Goal: Information Seeking & Learning: Learn about a topic

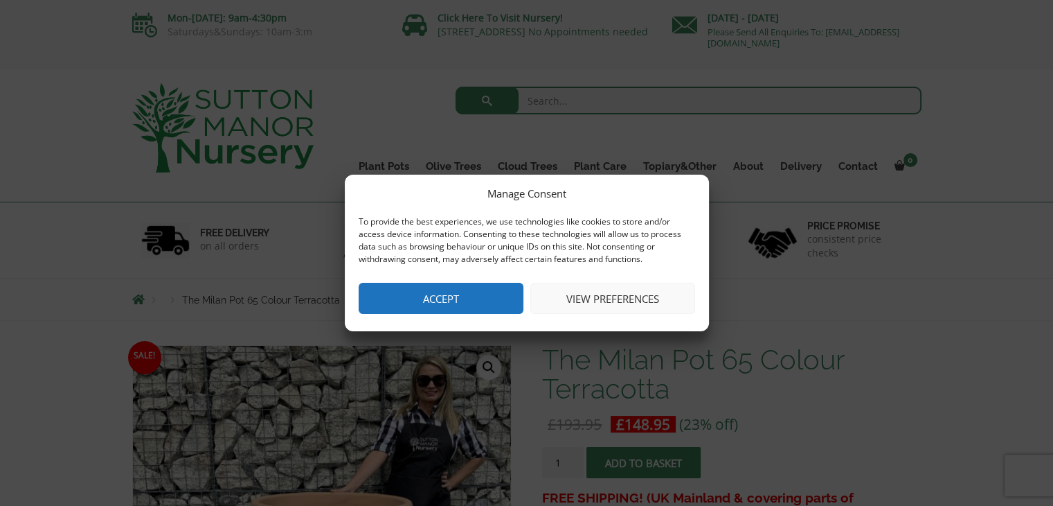
click at [453, 294] on button "Accept" at bounding box center [441, 298] width 165 height 31
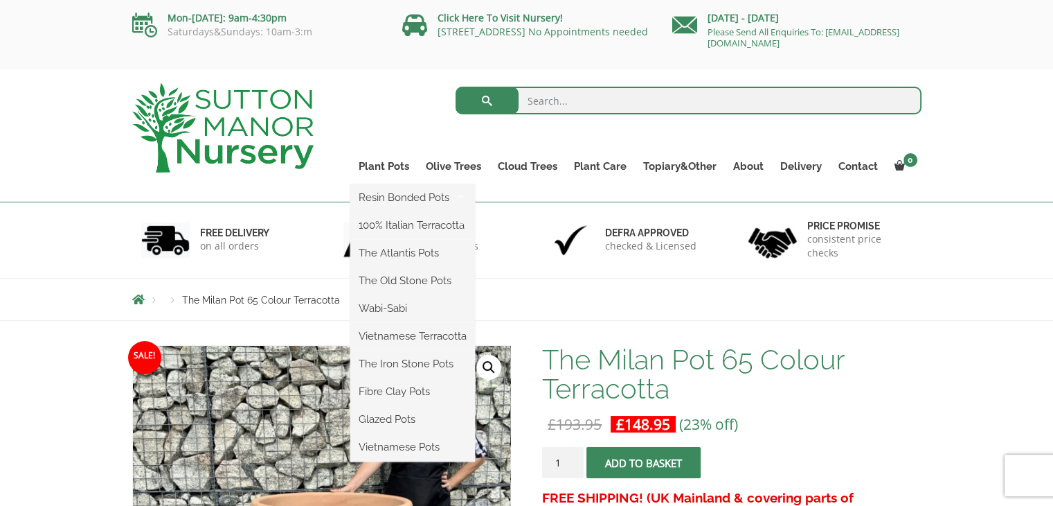
click at [394, 170] on link "Plant Pots" at bounding box center [383, 166] width 67 height 19
click at [391, 161] on link "Plant Pots" at bounding box center [383, 166] width 67 height 19
click at [425, 337] on link "Vietnamese Terracotta" at bounding box center [412, 336] width 125 height 21
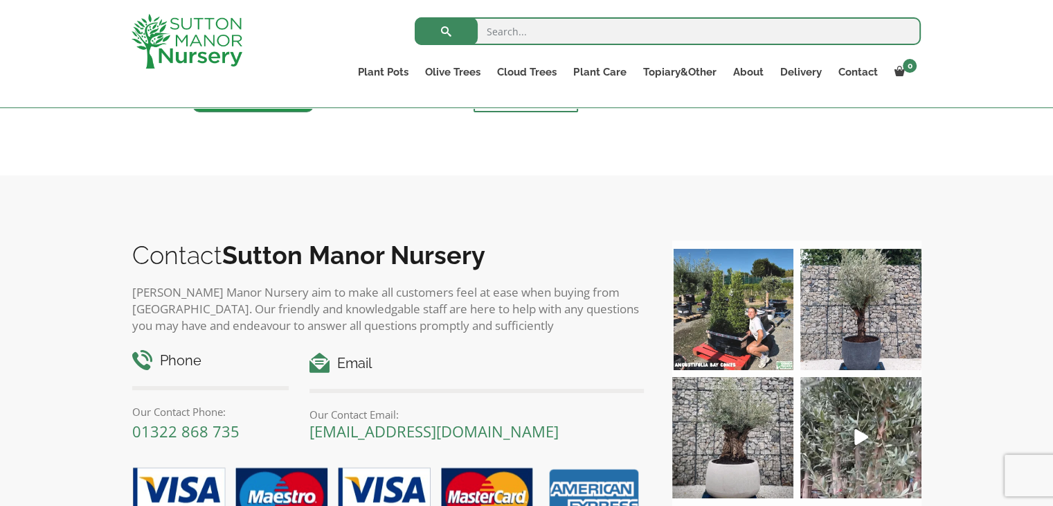
scroll to position [601, 0]
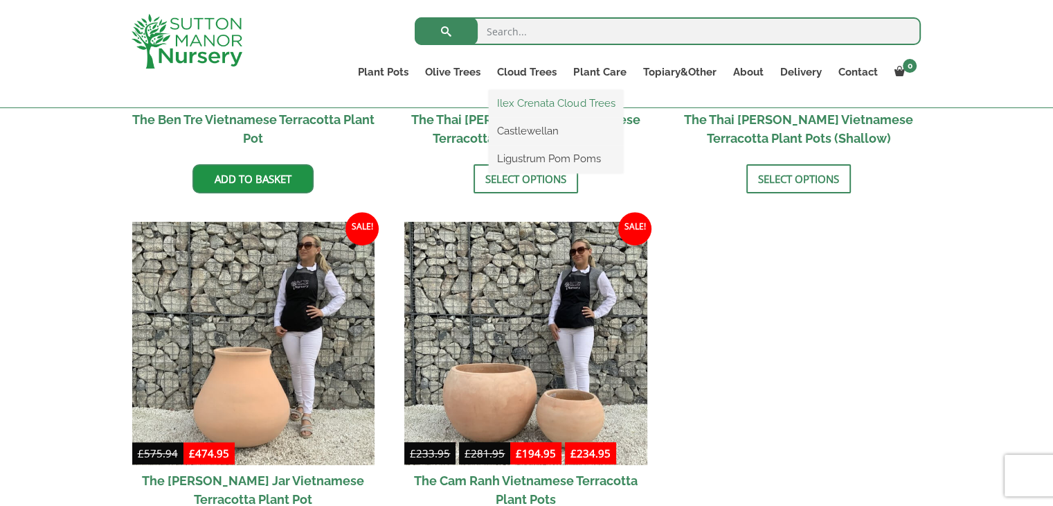
click at [546, 107] on link "Ilex Crenata Cloud Trees" at bounding box center [556, 103] width 134 height 21
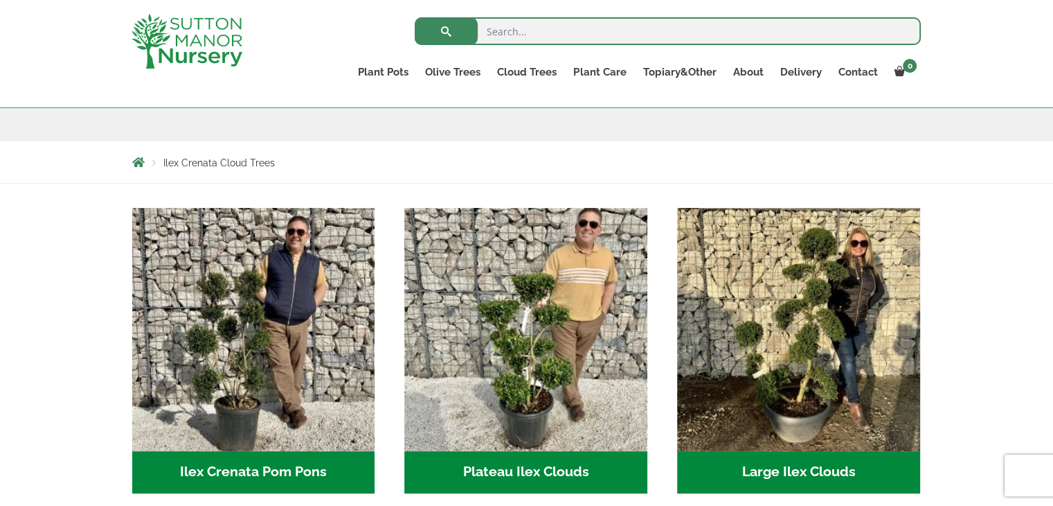
scroll to position [249, 0]
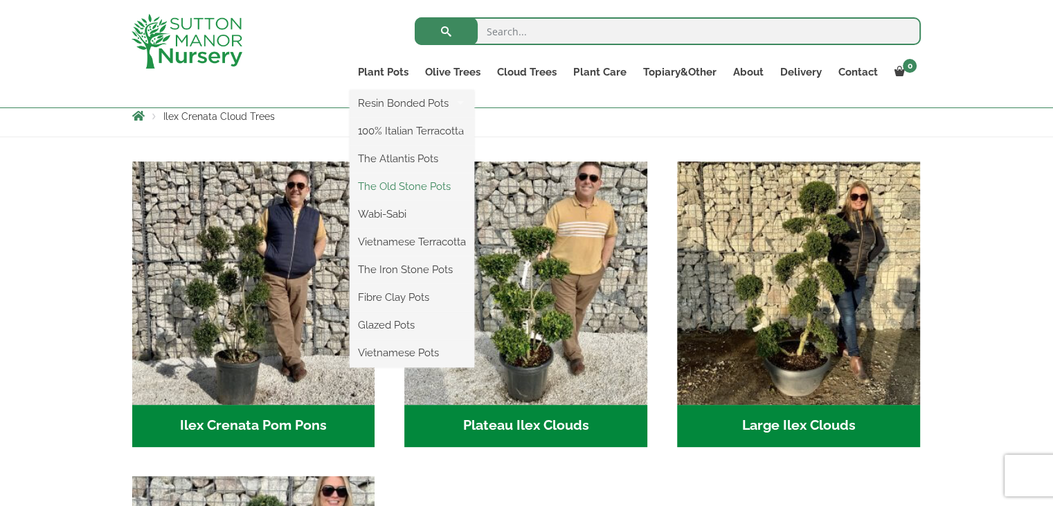
click at [408, 184] on link "The Old Stone Pots" at bounding box center [412, 186] width 125 height 21
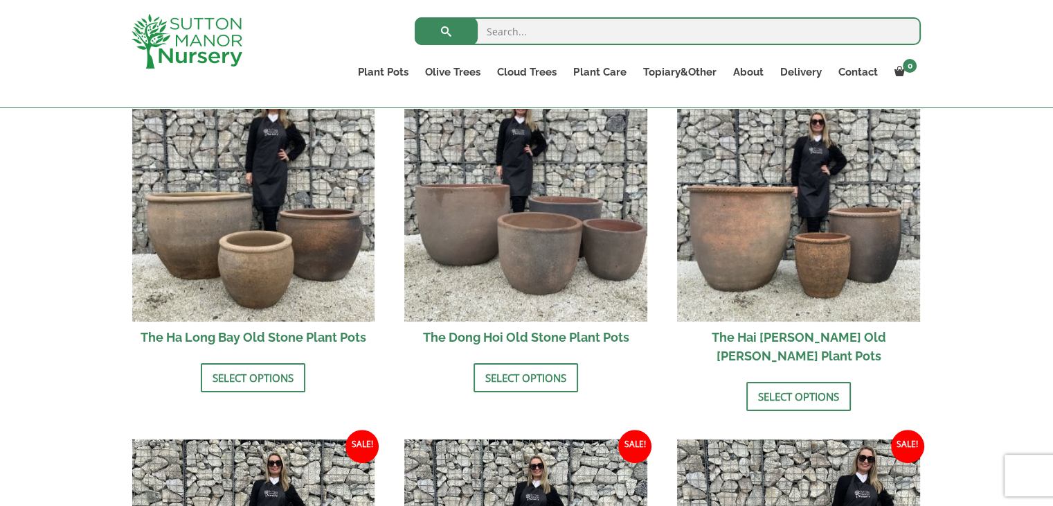
scroll to position [526, 0]
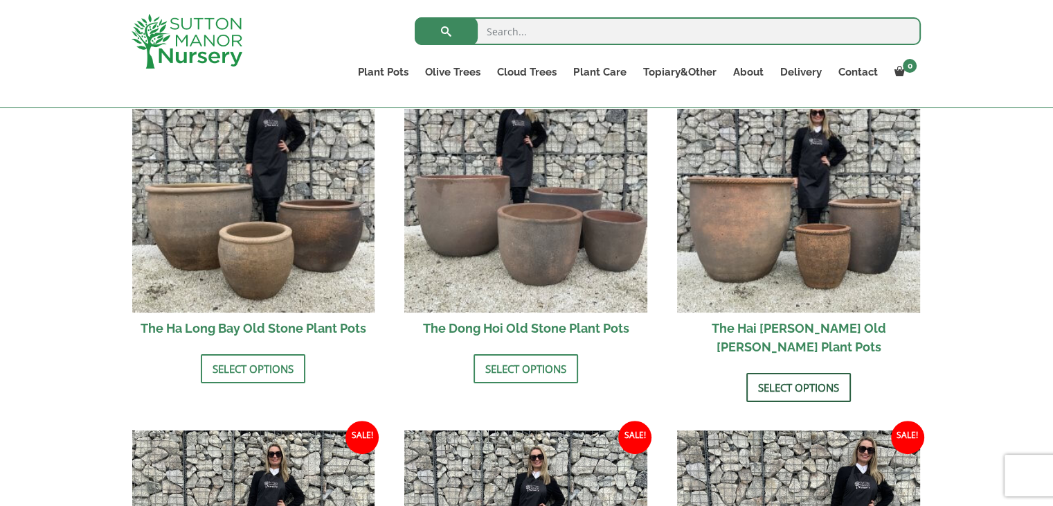
click at [812, 373] on link "Select options" at bounding box center [799, 387] width 105 height 29
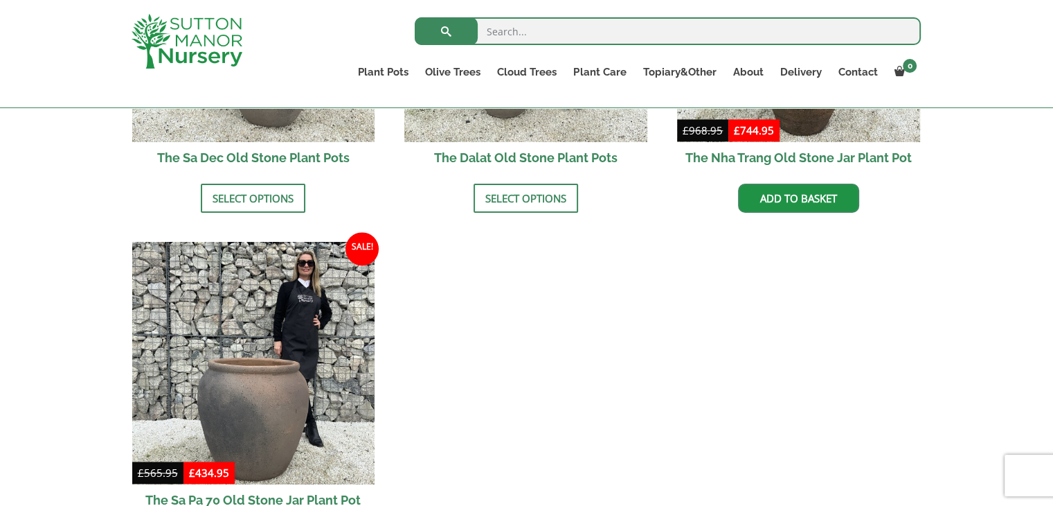
scroll to position [1062, 0]
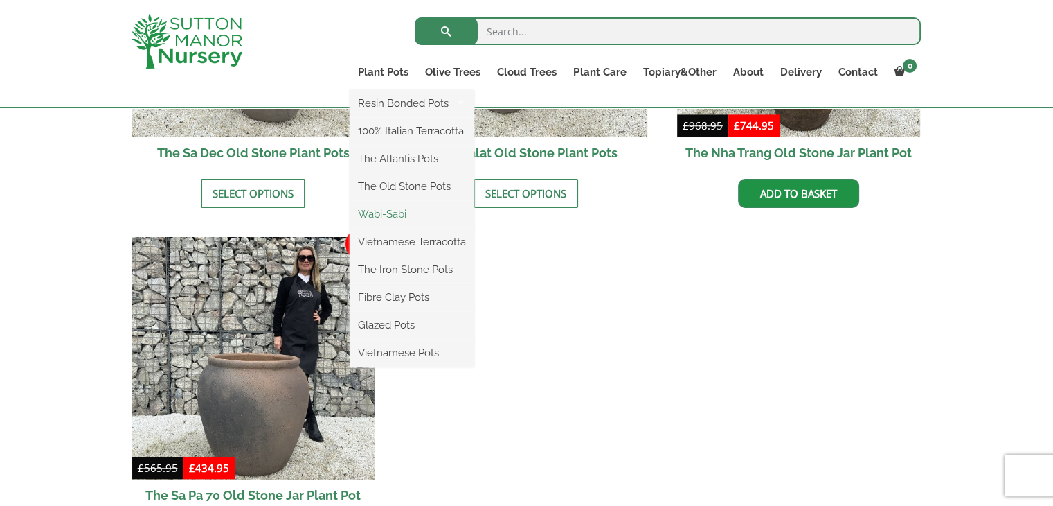
click at [399, 215] on link "Wabi-Sabi" at bounding box center [412, 214] width 125 height 21
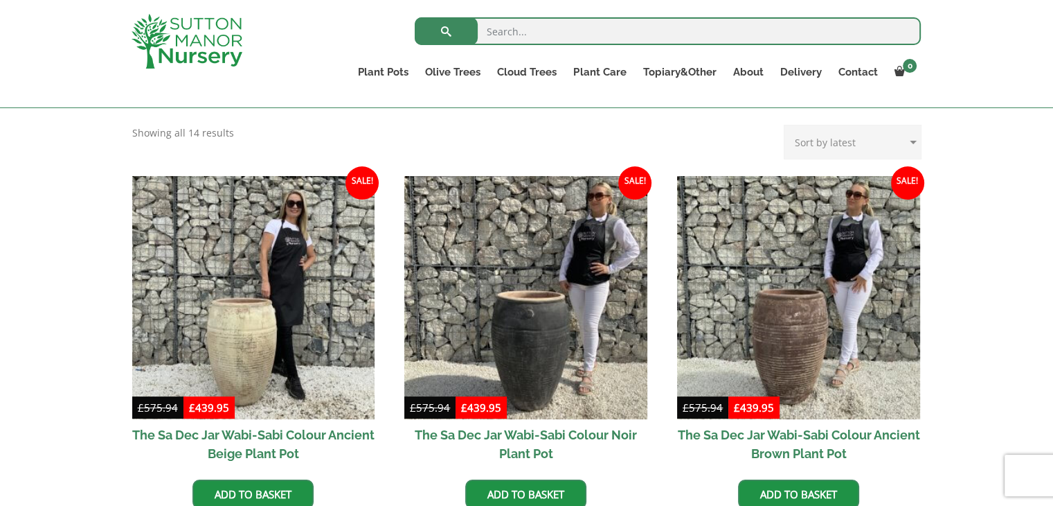
scroll to position [314, 0]
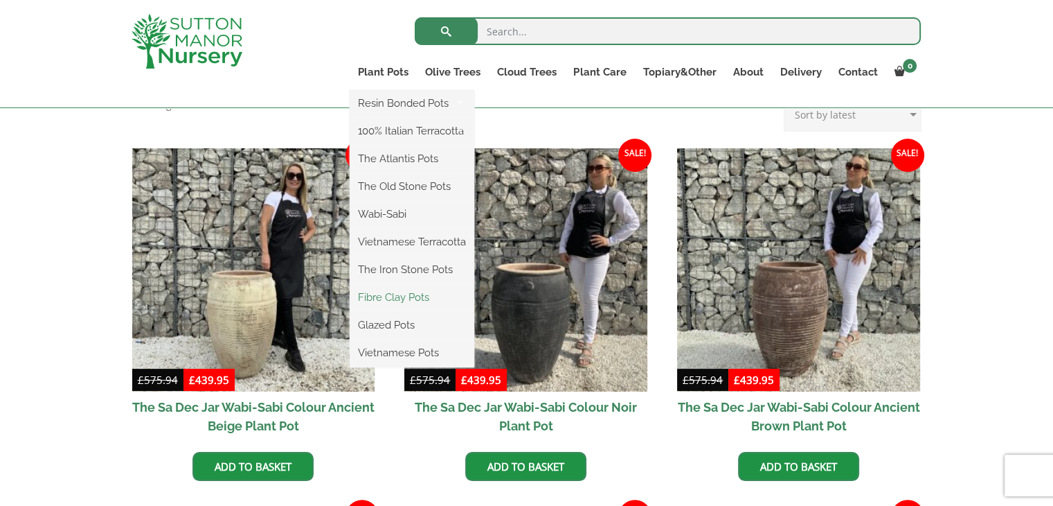
click at [412, 298] on link "Fibre Clay Pots" at bounding box center [412, 297] width 125 height 21
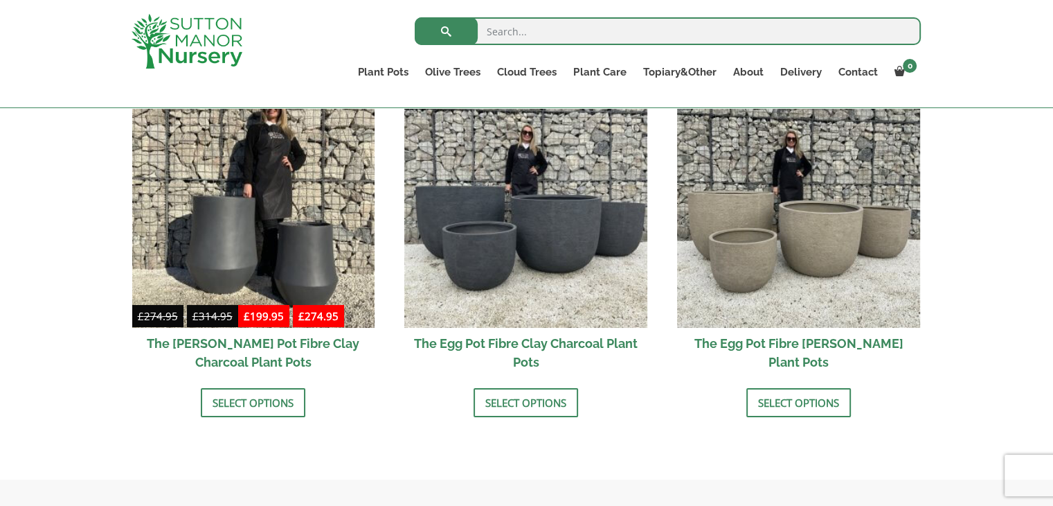
scroll to position [544, 0]
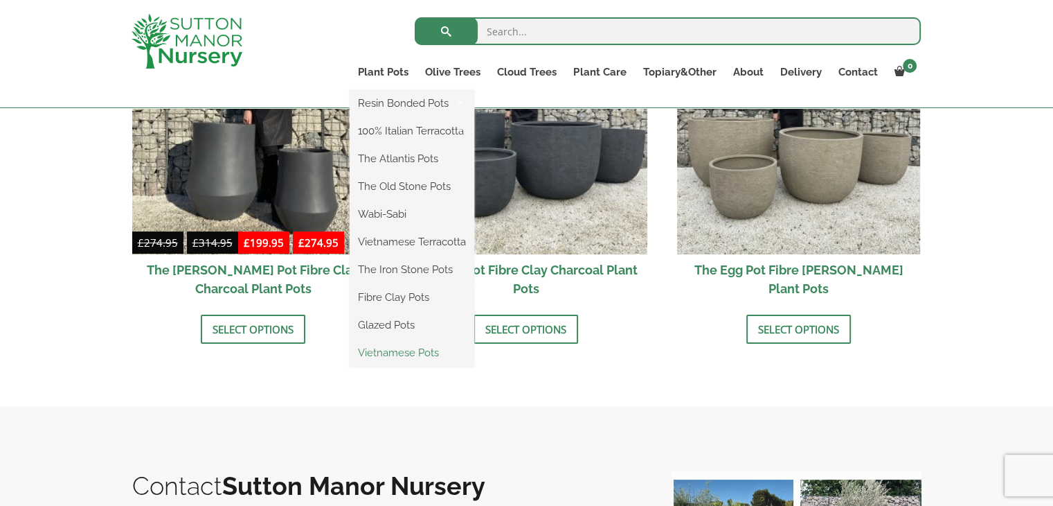
click at [422, 357] on link "Vietnamese Pots" at bounding box center [412, 352] width 125 height 21
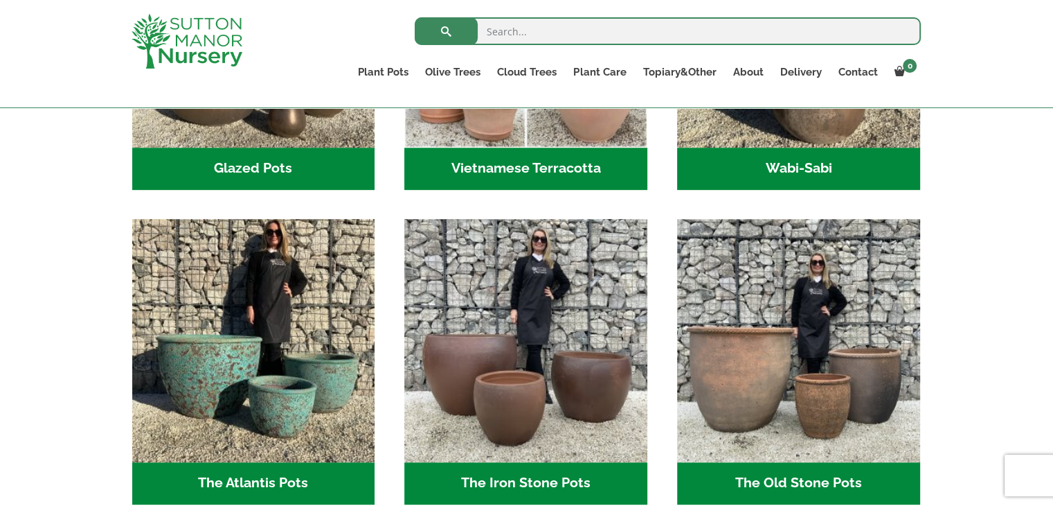
scroll to position [720, 0]
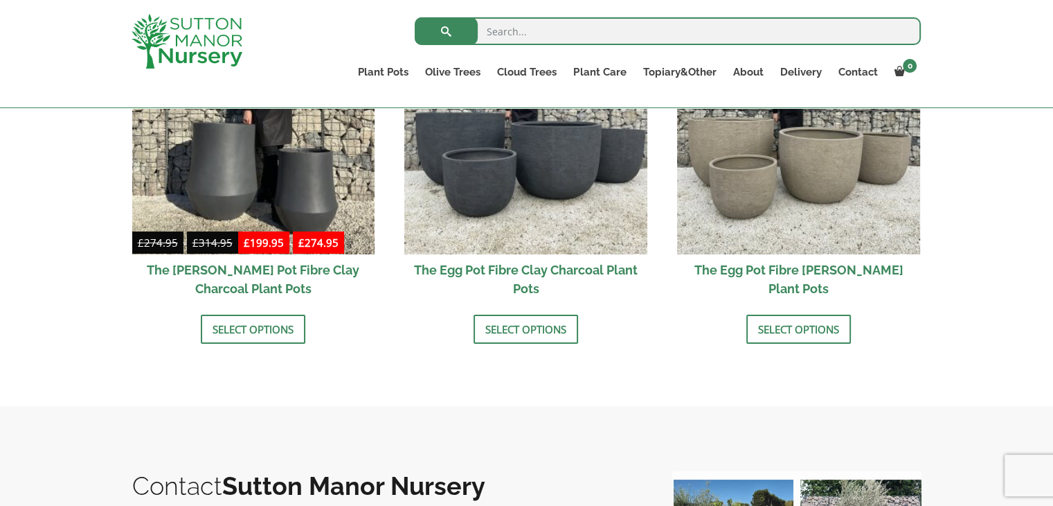
scroll to position [544, 0]
